Goal: Task Accomplishment & Management: Complete application form

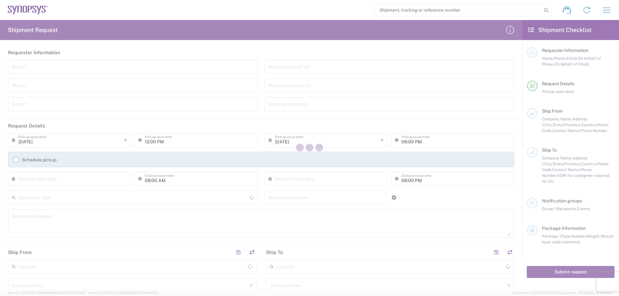
type input "[GEOGRAPHIC_DATA]"
